Goal: Task Accomplishment & Management: Complete application form

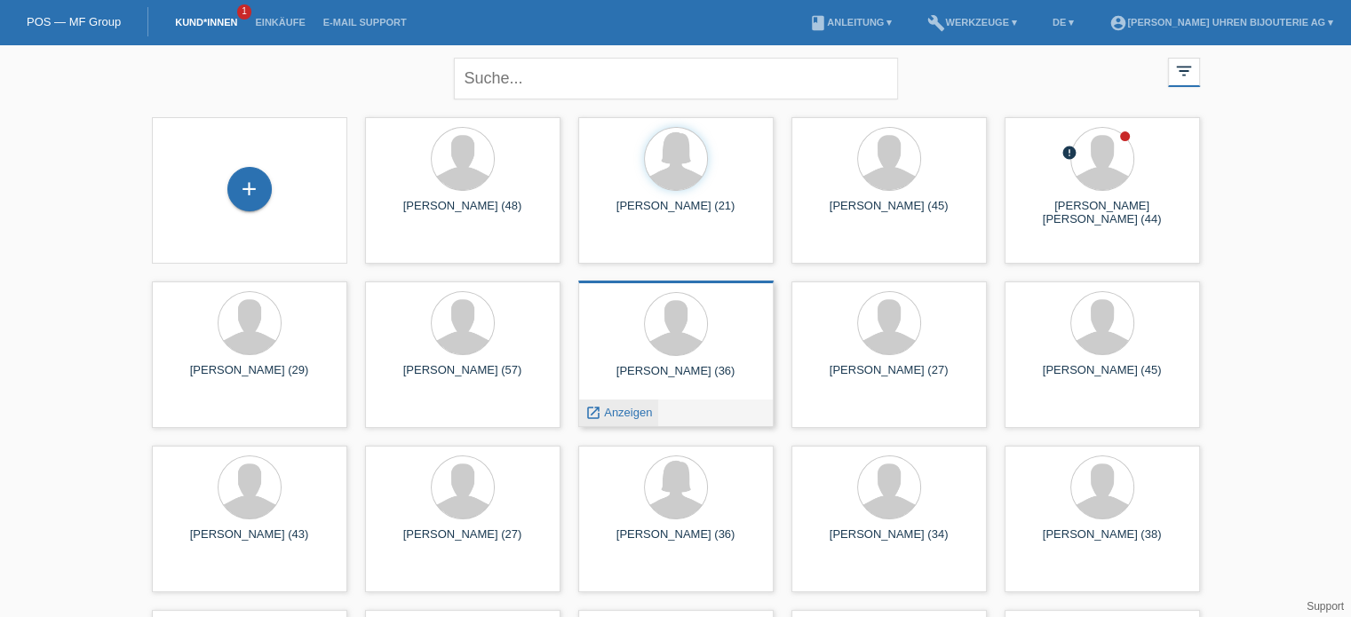
click at [624, 409] on span "Anzeigen" at bounding box center [628, 412] width 48 height 13
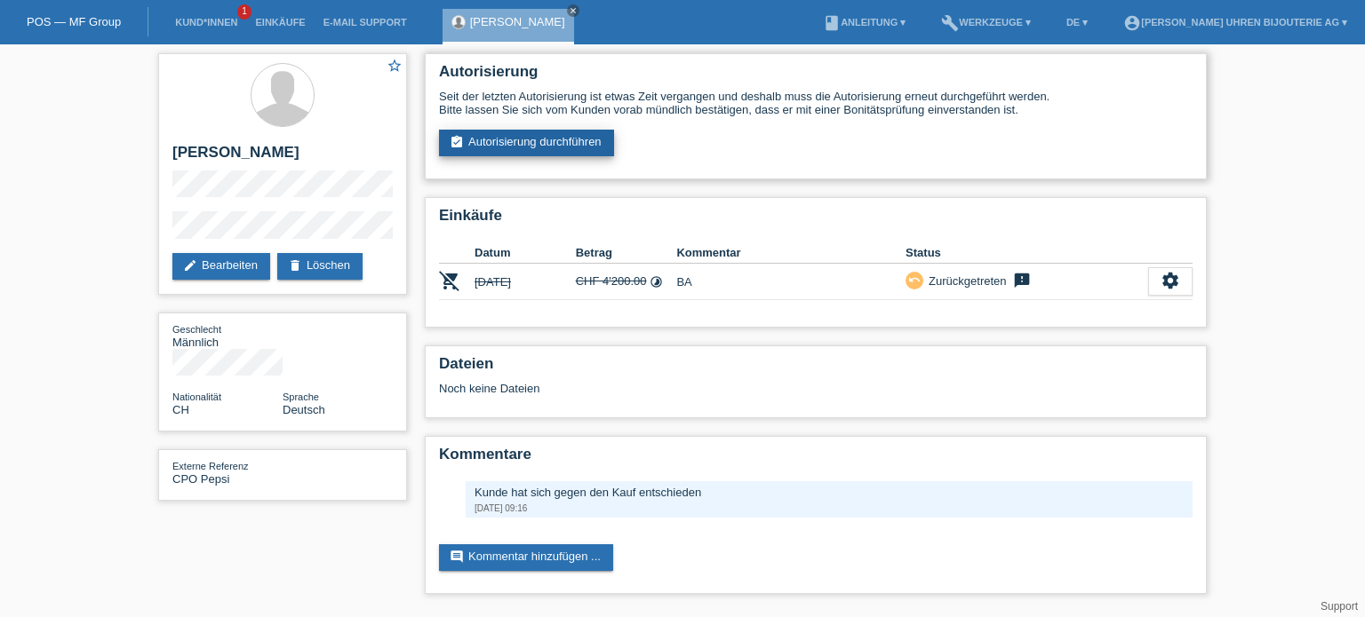
click at [515, 140] on link "assignment_turned_in Autorisierung durchführen" at bounding box center [526, 143] width 175 height 27
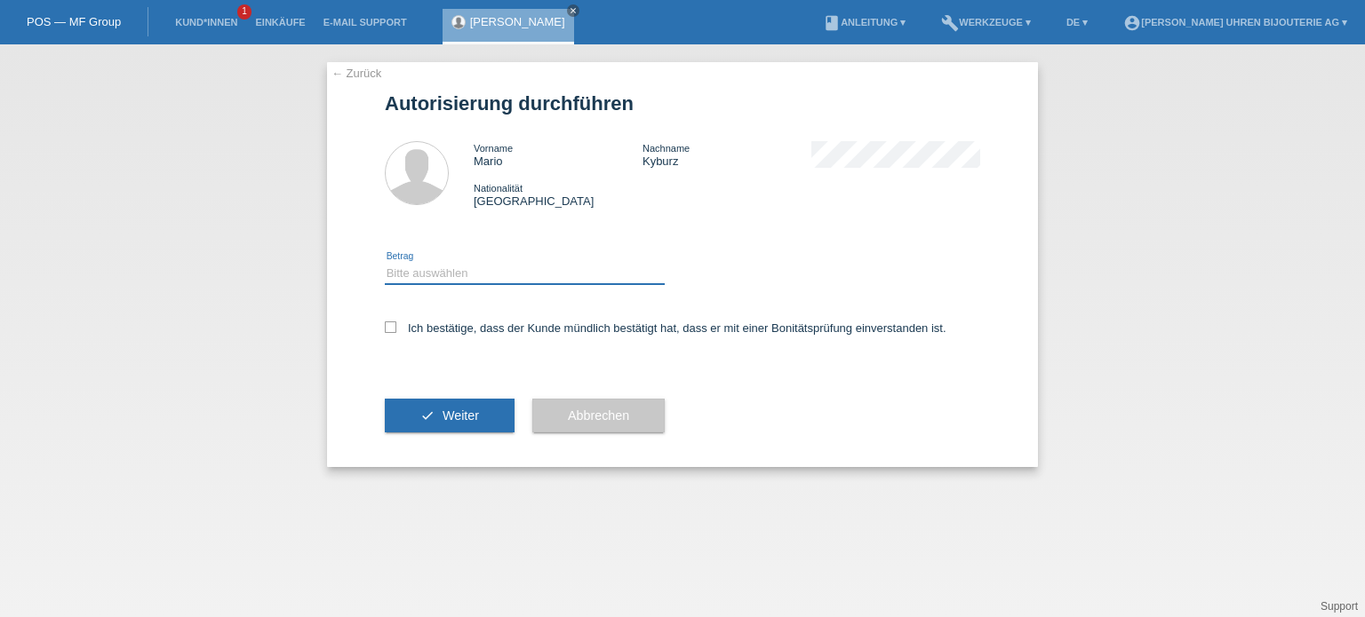
click at [472, 267] on select "Bitte auswählen CHF 1.00 - CHF 499.00 CHF 500.00 - CHF 1'999.00 CHF 2'000.00 - …" at bounding box center [525, 273] width 280 height 21
select select "3"
click at [385, 263] on select "Bitte auswählen CHF 1.00 - CHF 499.00 CHF 500.00 - CHF 1'999.00 CHF 2'000.00 - …" at bounding box center [525, 273] width 280 height 21
click at [398, 325] on label "Ich bestätige, dass der Kunde mündlich bestätigt hat, dass er mit einer Bonität…" at bounding box center [665, 328] width 561 height 13
click at [396, 325] on input "Ich bestätige, dass der Kunde mündlich bestätigt hat, dass er mit einer Bonität…" at bounding box center [391, 328] width 12 height 12
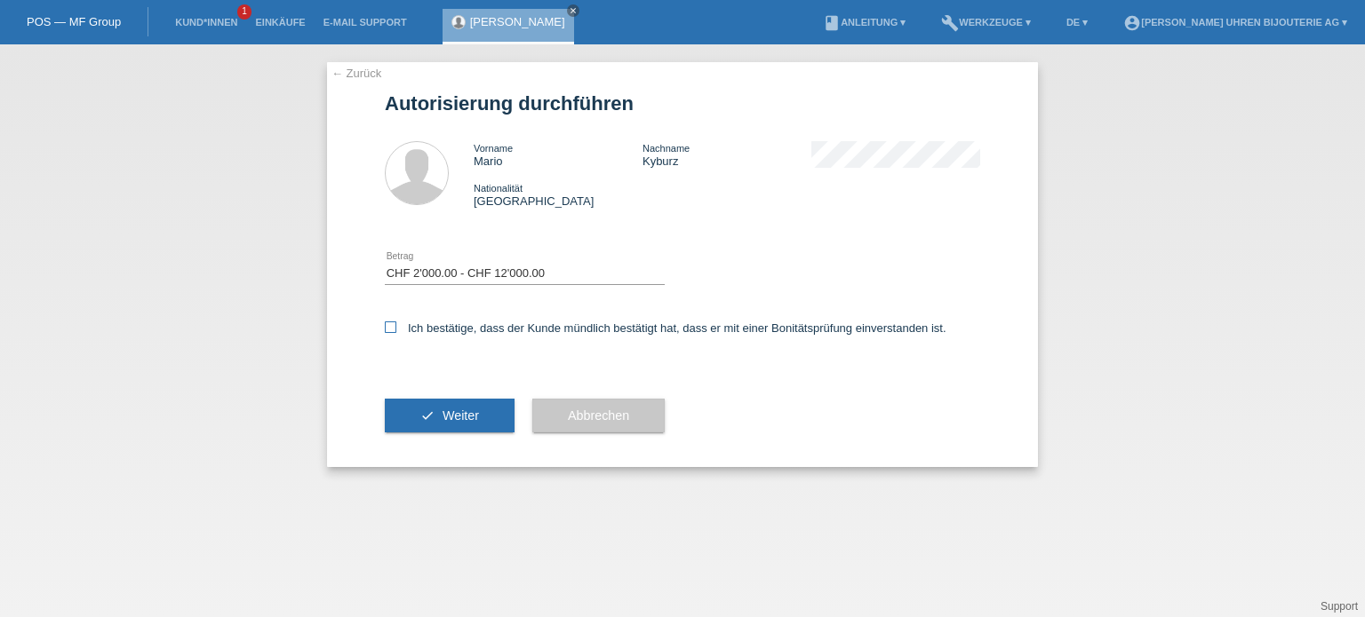
checkbox input "true"
click at [446, 422] on span "Weiter" at bounding box center [460, 416] width 36 height 14
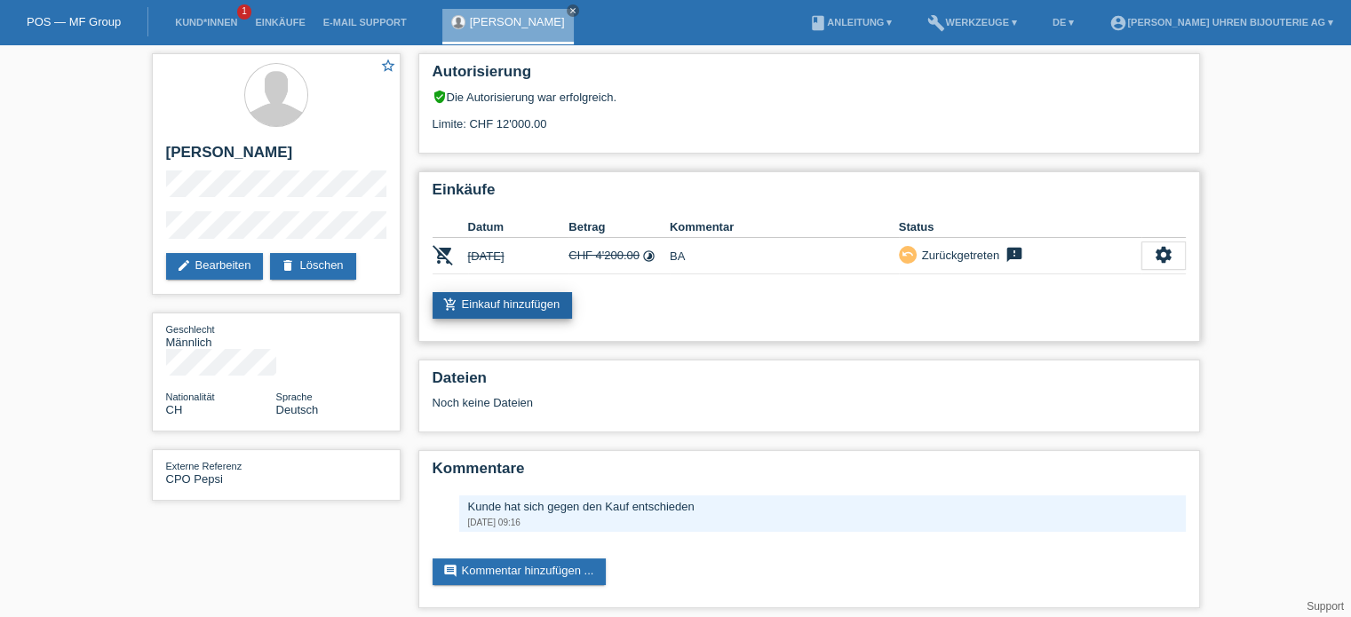
click at [512, 308] on link "add_shopping_cart Einkauf hinzufügen" at bounding box center [503, 305] width 140 height 27
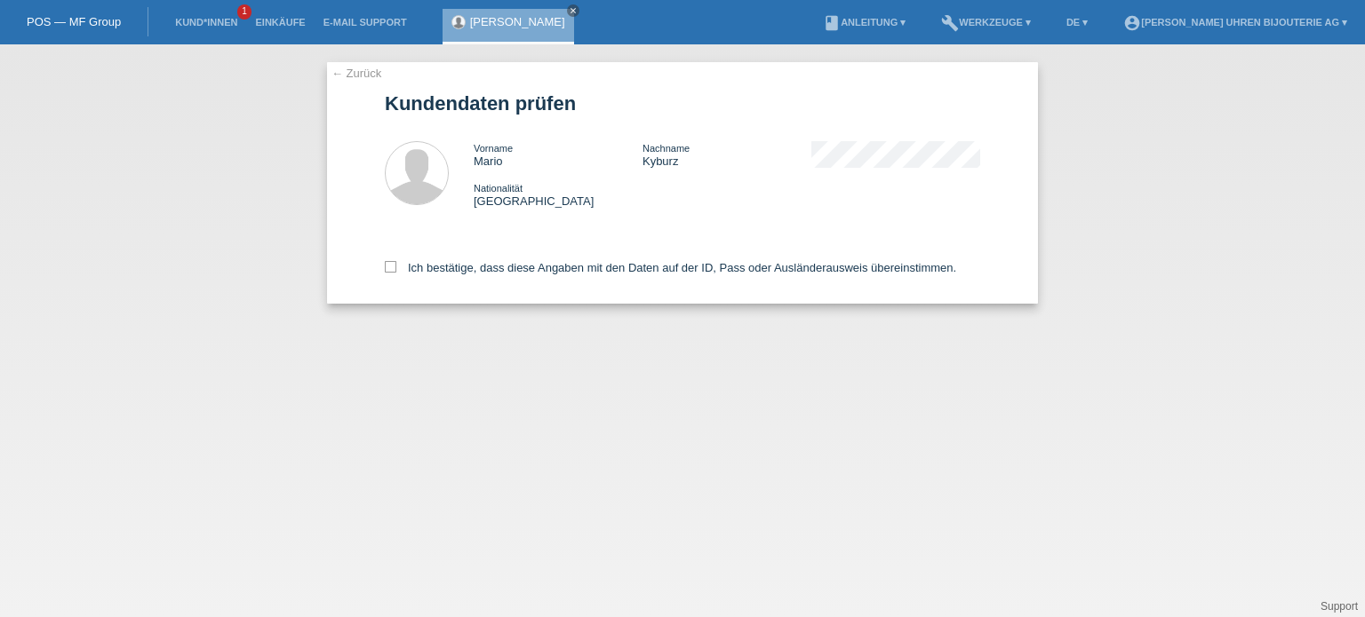
click at [399, 277] on div "Ich bestätige, dass diese Angaben mit den Daten auf der ID, Pass oder Ausländer…" at bounding box center [682, 265] width 595 height 78
click at [388, 270] on icon at bounding box center [391, 267] width 12 height 12
click at [388, 270] on input "Ich bestätige, dass diese Angaben mit den Daten auf der ID, Pass oder Ausländer…" at bounding box center [391, 267] width 12 height 12
checkbox input "true"
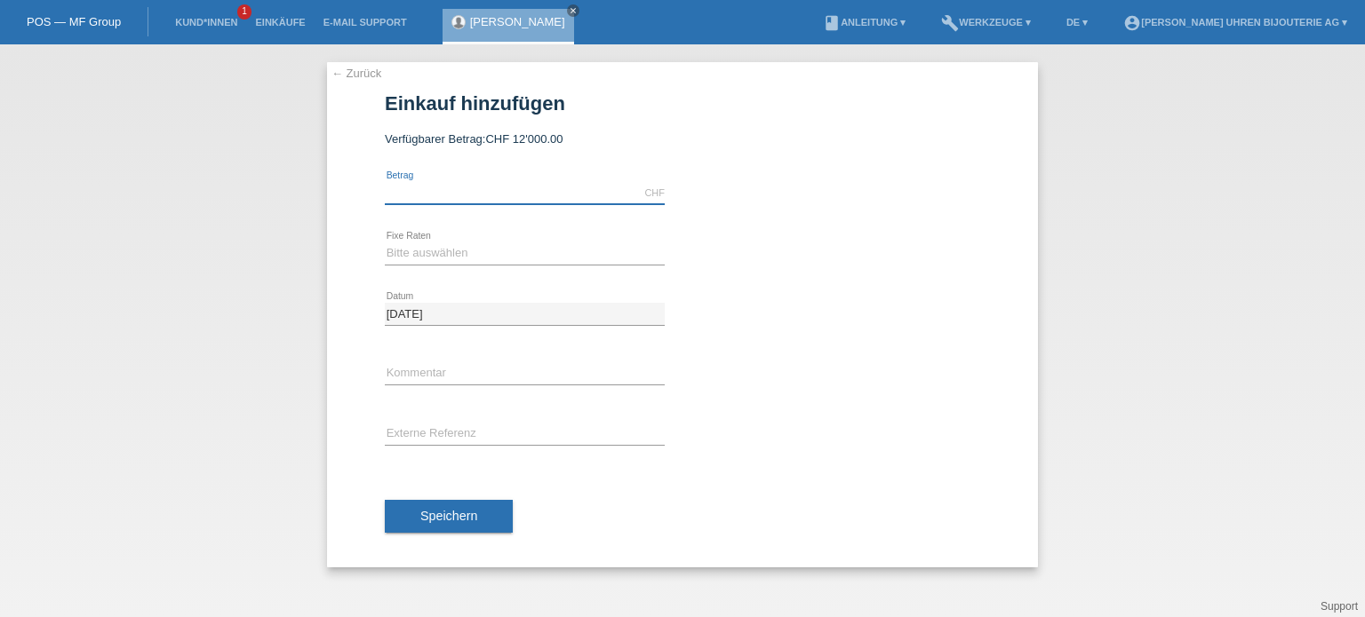
click at [433, 202] on input "text" at bounding box center [525, 193] width 280 height 22
type input "6750.00"
click at [434, 259] on select "Bitte auswählen 6 Raten 12 Raten 18 Raten 24 Raten" at bounding box center [525, 253] width 280 height 21
select select "541"
click at [385, 243] on select "Bitte auswählen 6 Raten 12 Raten 18 Raten 24 Raten" at bounding box center [525, 253] width 280 height 21
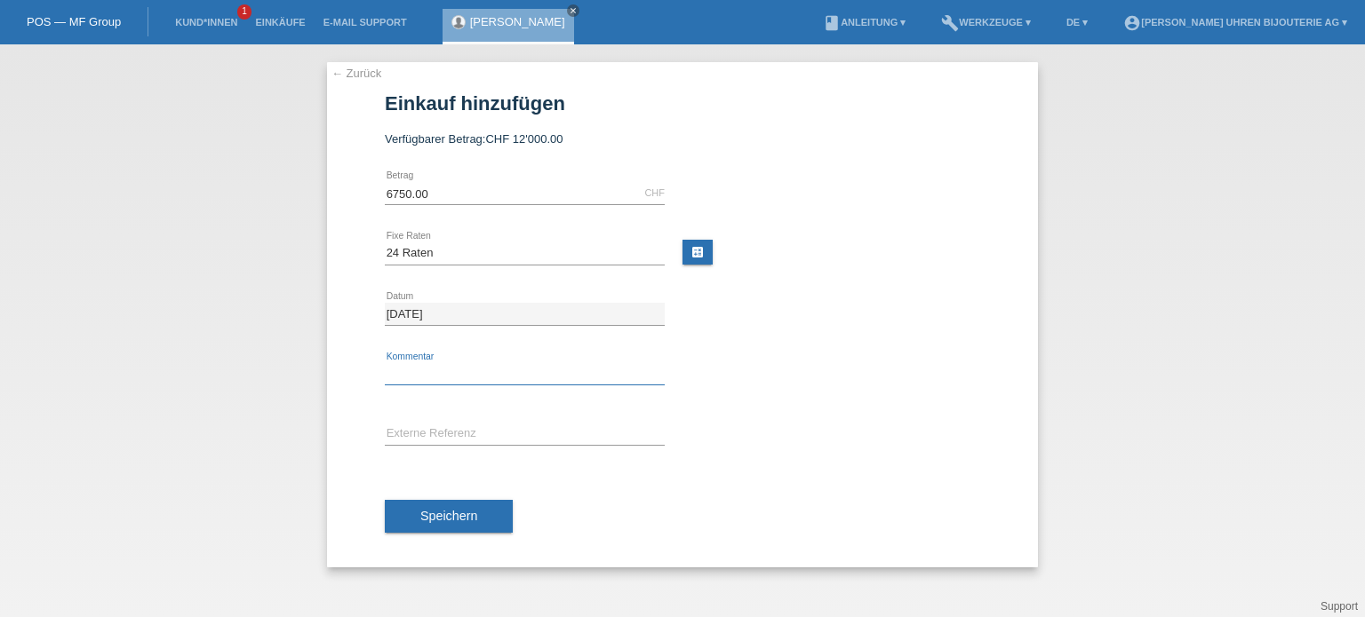
click at [420, 374] on input "text" at bounding box center [525, 374] width 280 height 22
type input "BG"
click at [461, 427] on input "text" at bounding box center [525, 435] width 280 height 22
type input "CPO Pepsi"
click at [453, 510] on span "Speichern" at bounding box center [448, 516] width 57 height 14
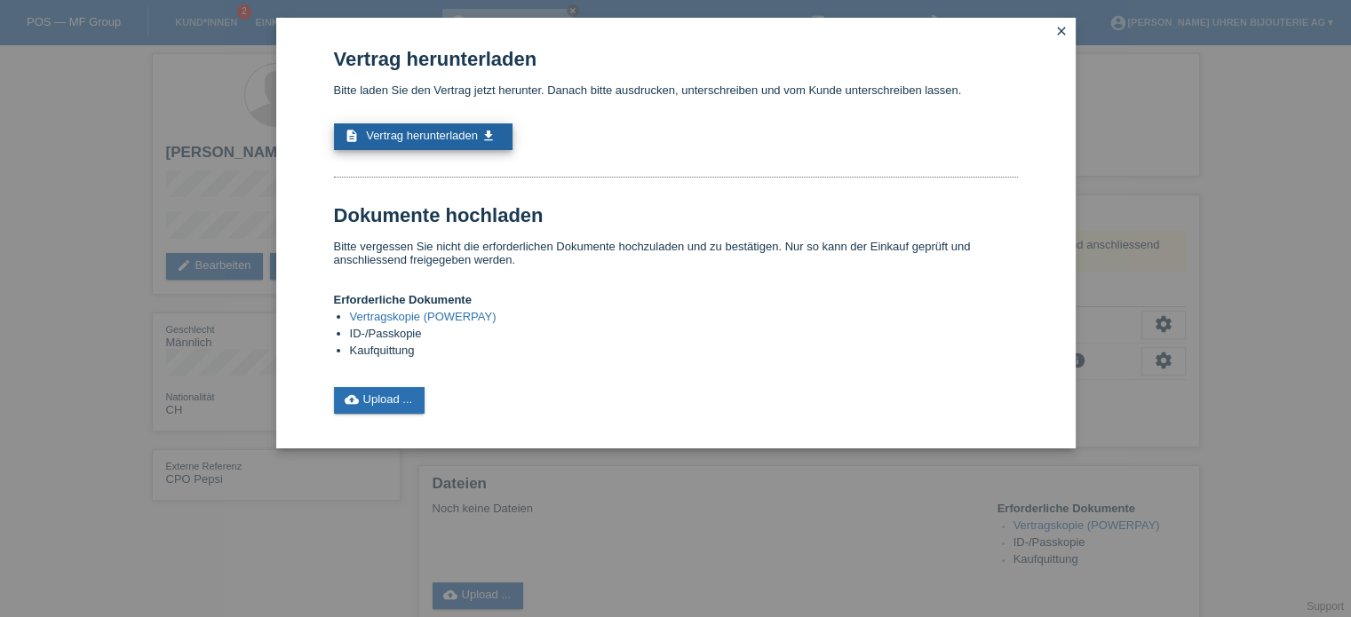
click at [424, 141] on span "Vertrag herunterladen" at bounding box center [422, 135] width 112 height 13
